Goal: Check status

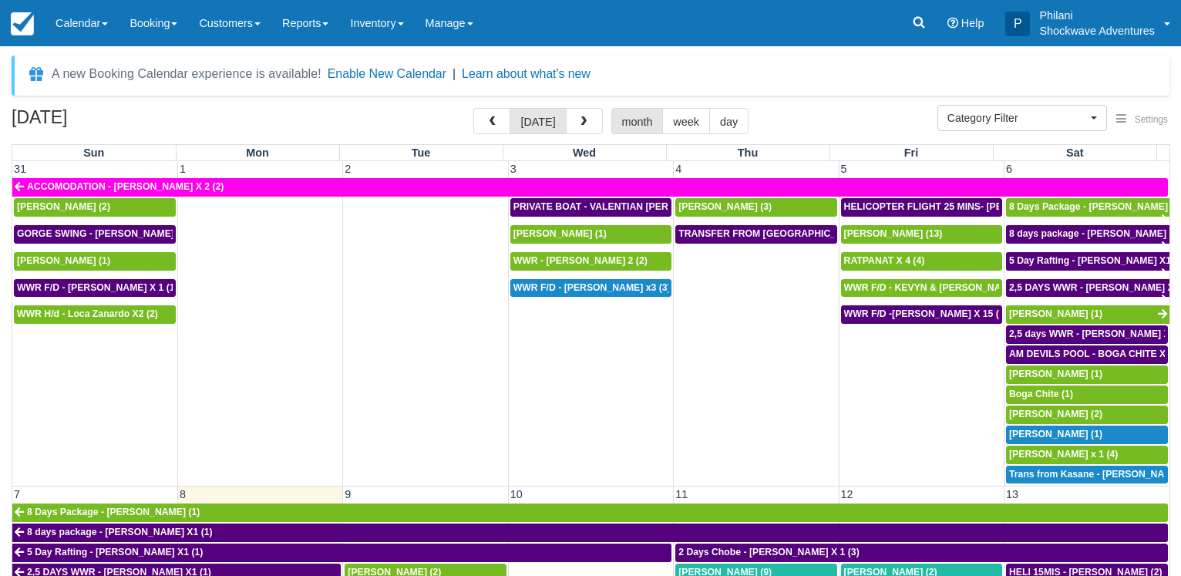
select select
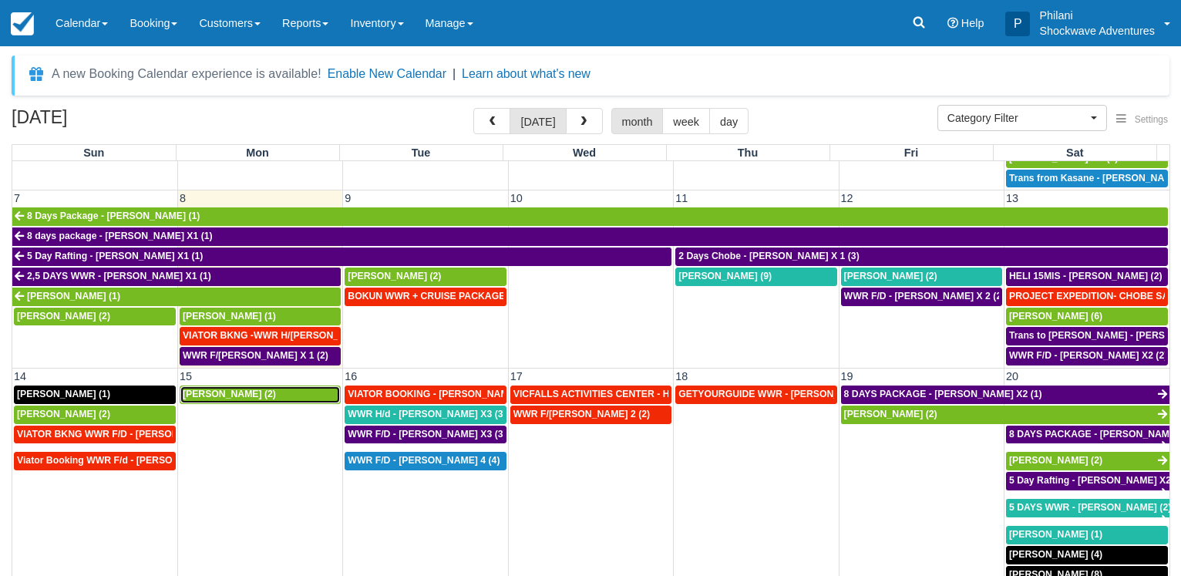
click at [222, 388] on span "[PERSON_NAME] (2)" at bounding box center [229, 393] width 93 height 11
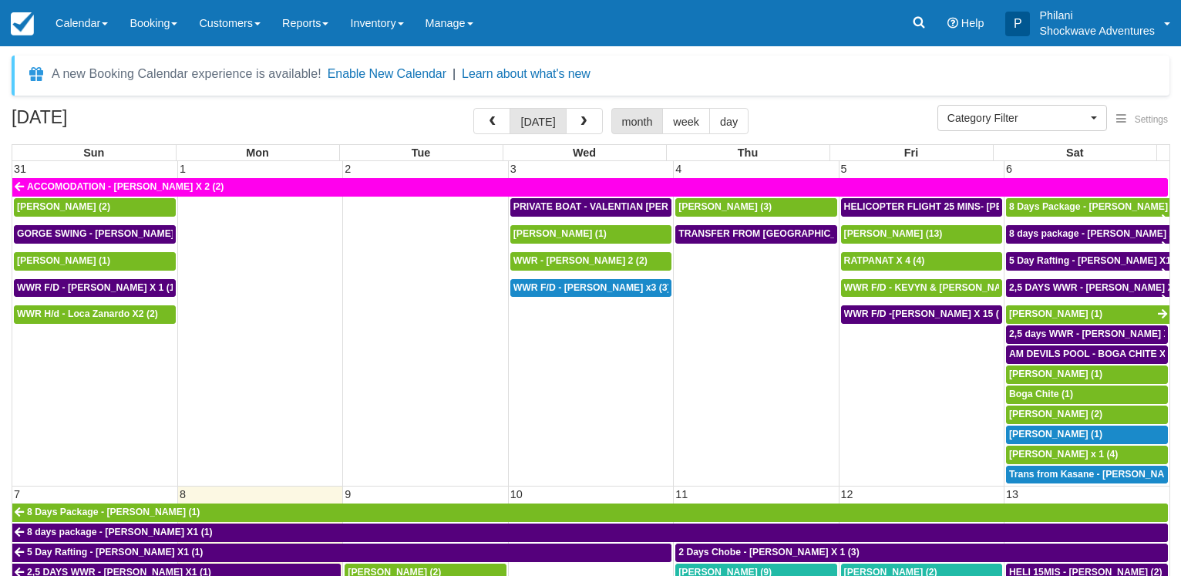
select select
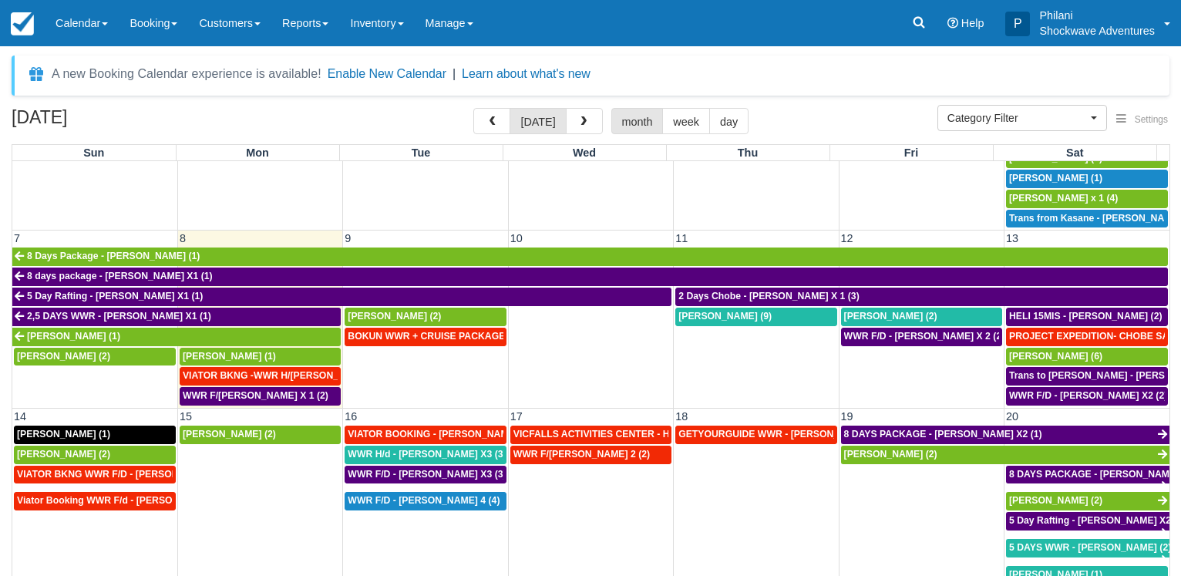
scroll to position [287, 0]
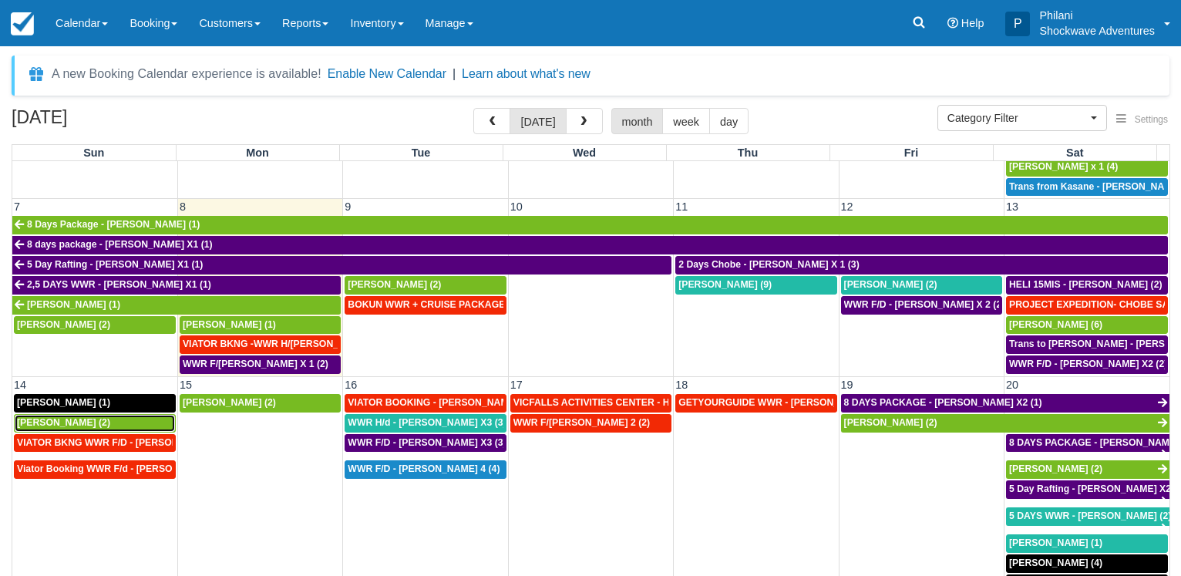
click at [74, 417] on span "[PERSON_NAME] (2)" at bounding box center [63, 422] width 93 height 11
